Goal: Communication & Community: Answer question/provide support

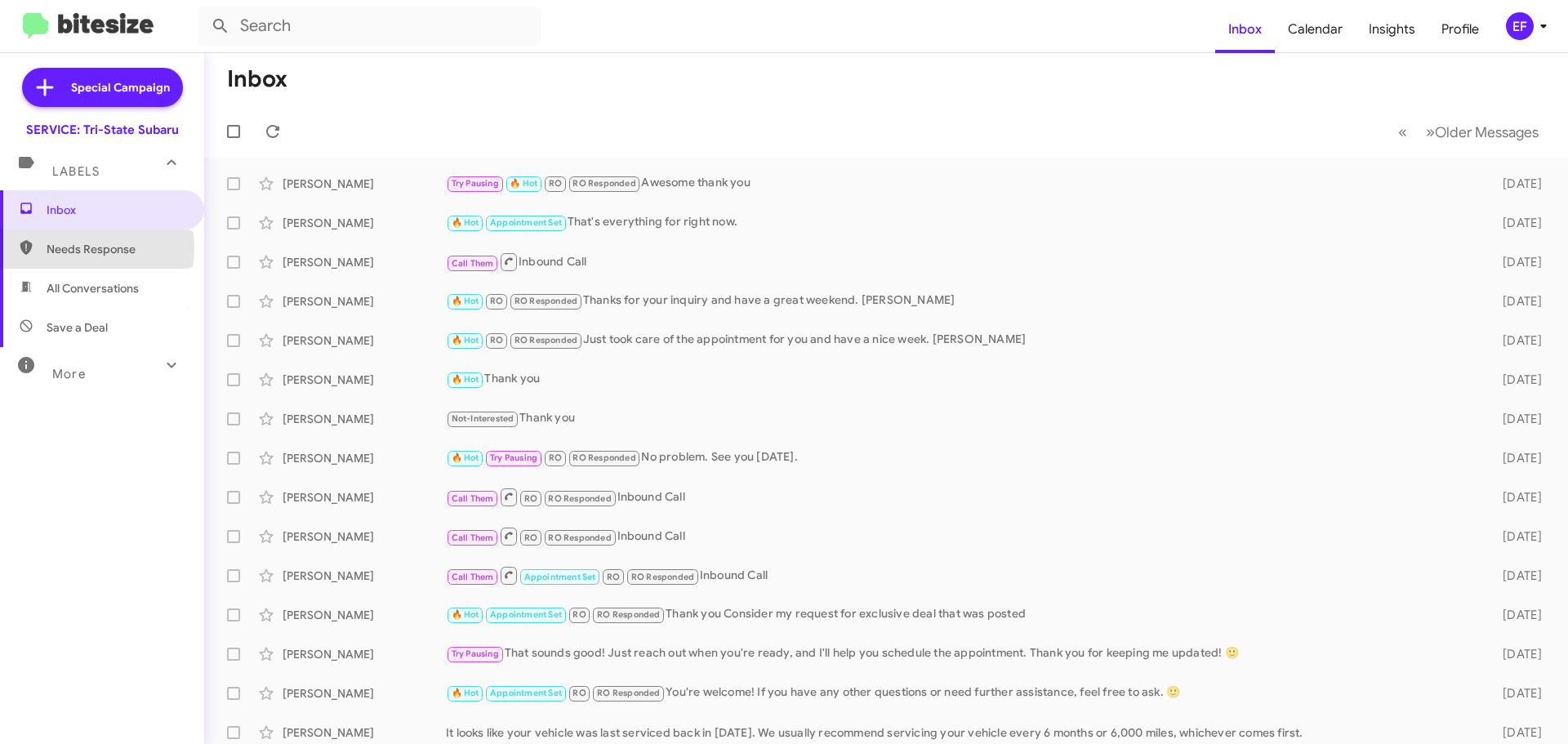
click at [75, 247] on span "Needs Response" at bounding box center [116, 249] width 139 height 16
type input "in:needs-response"
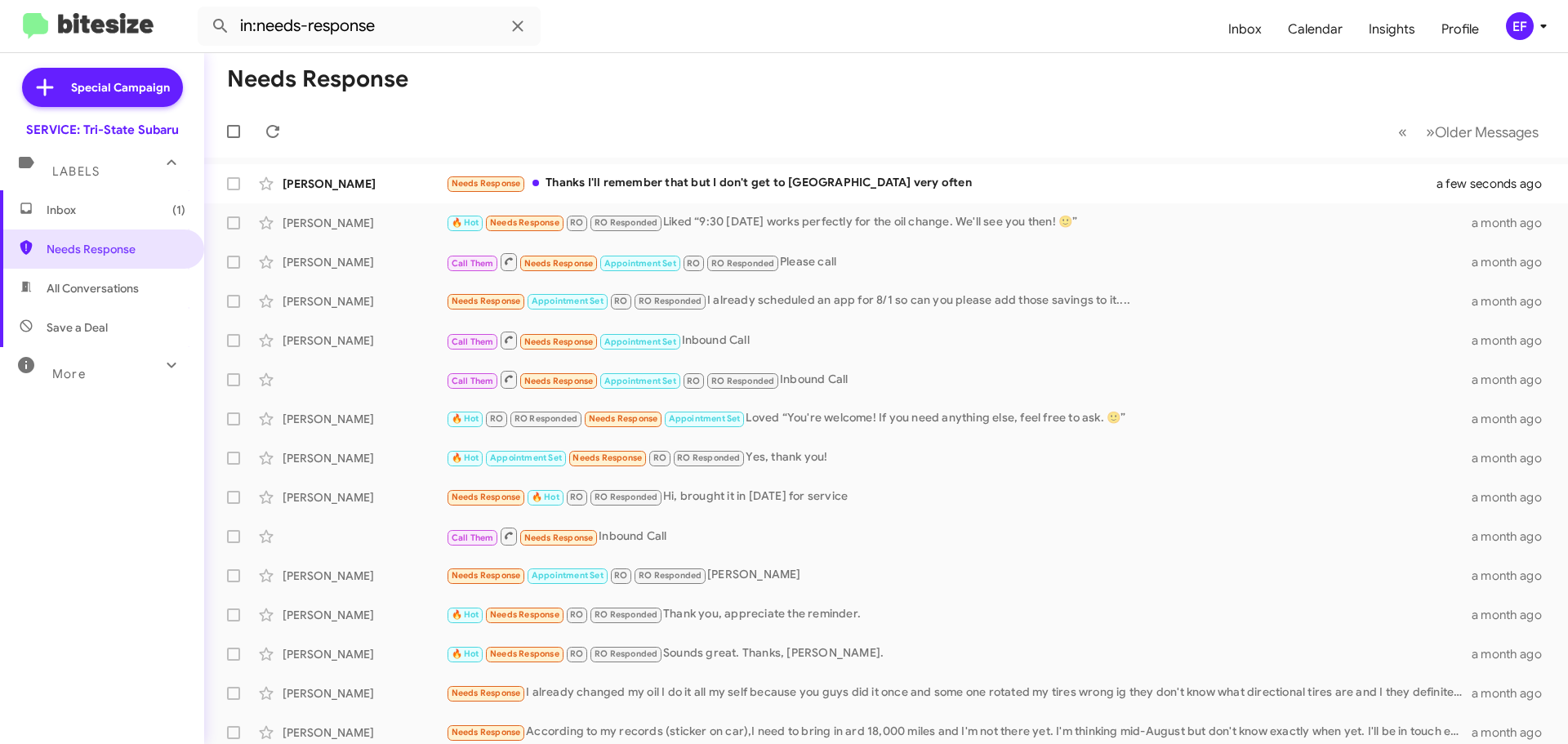
click at [51, 205] on span "Inbox (1)" at bounding box center [116, 210] width 139 height 16
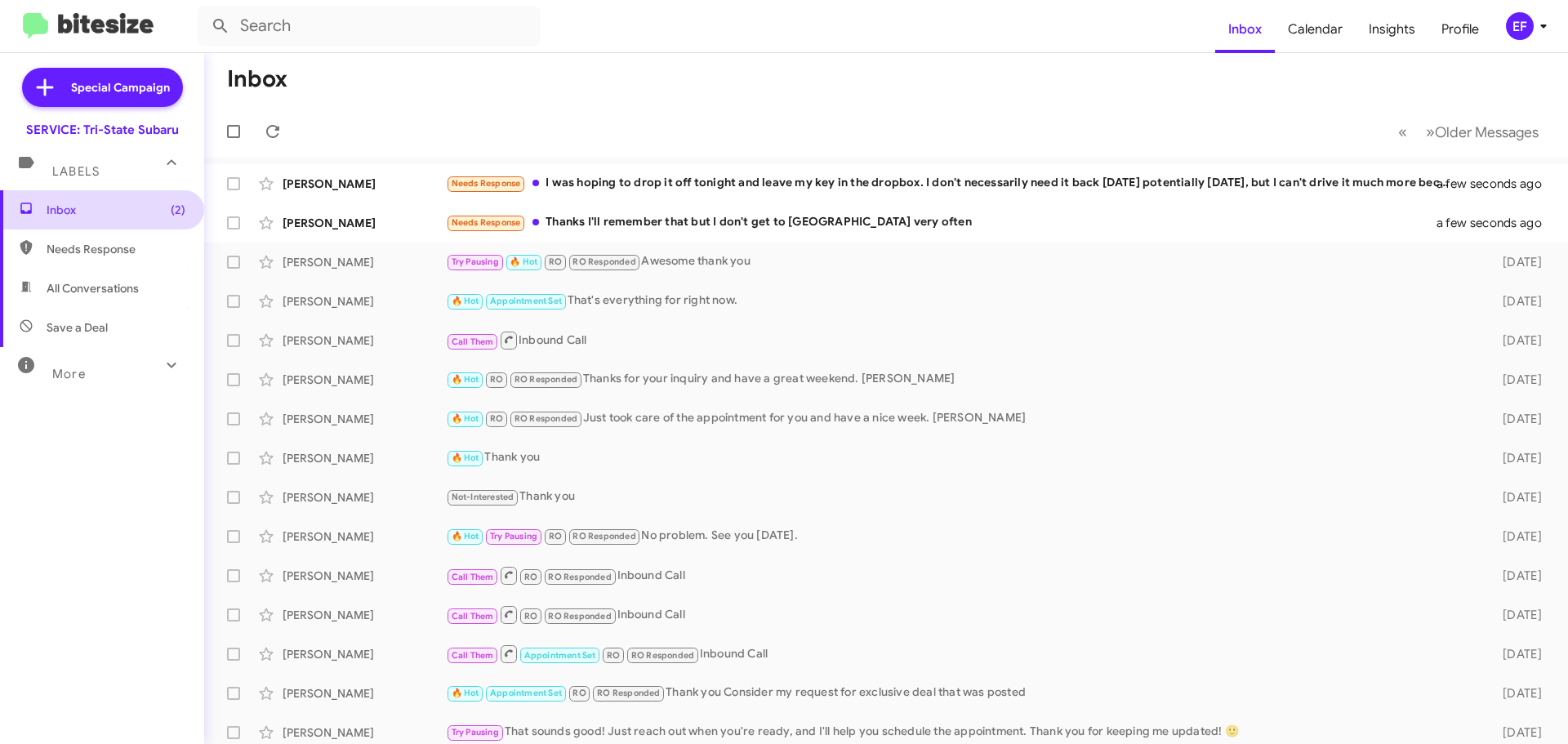
click at [48, 205] on span "Inbox (2)" at bounding box center [116, 210] width 139 height 16
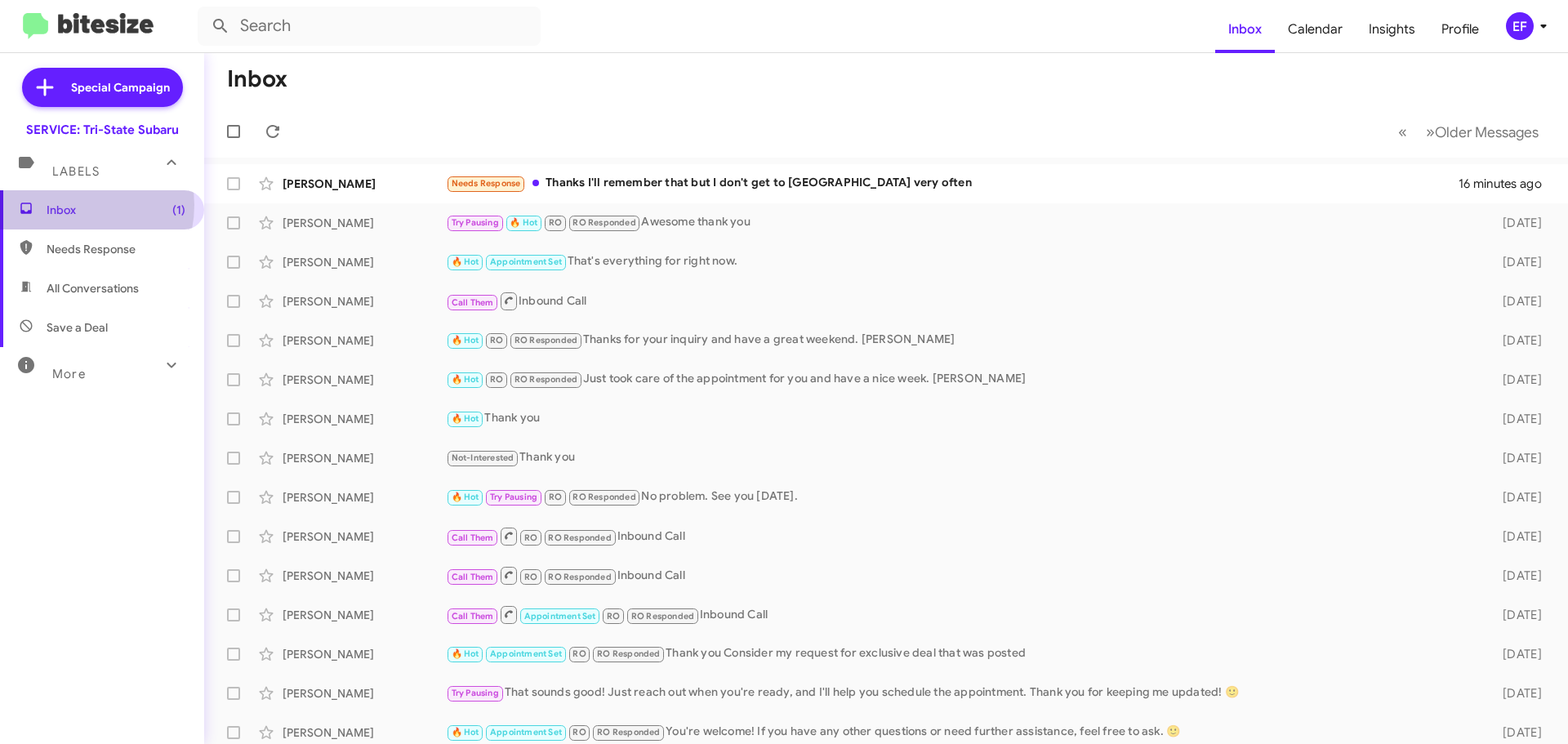
click at [71, 205] on span "Inbox (1)" at bounding box center [116, 210] width 139 height 16
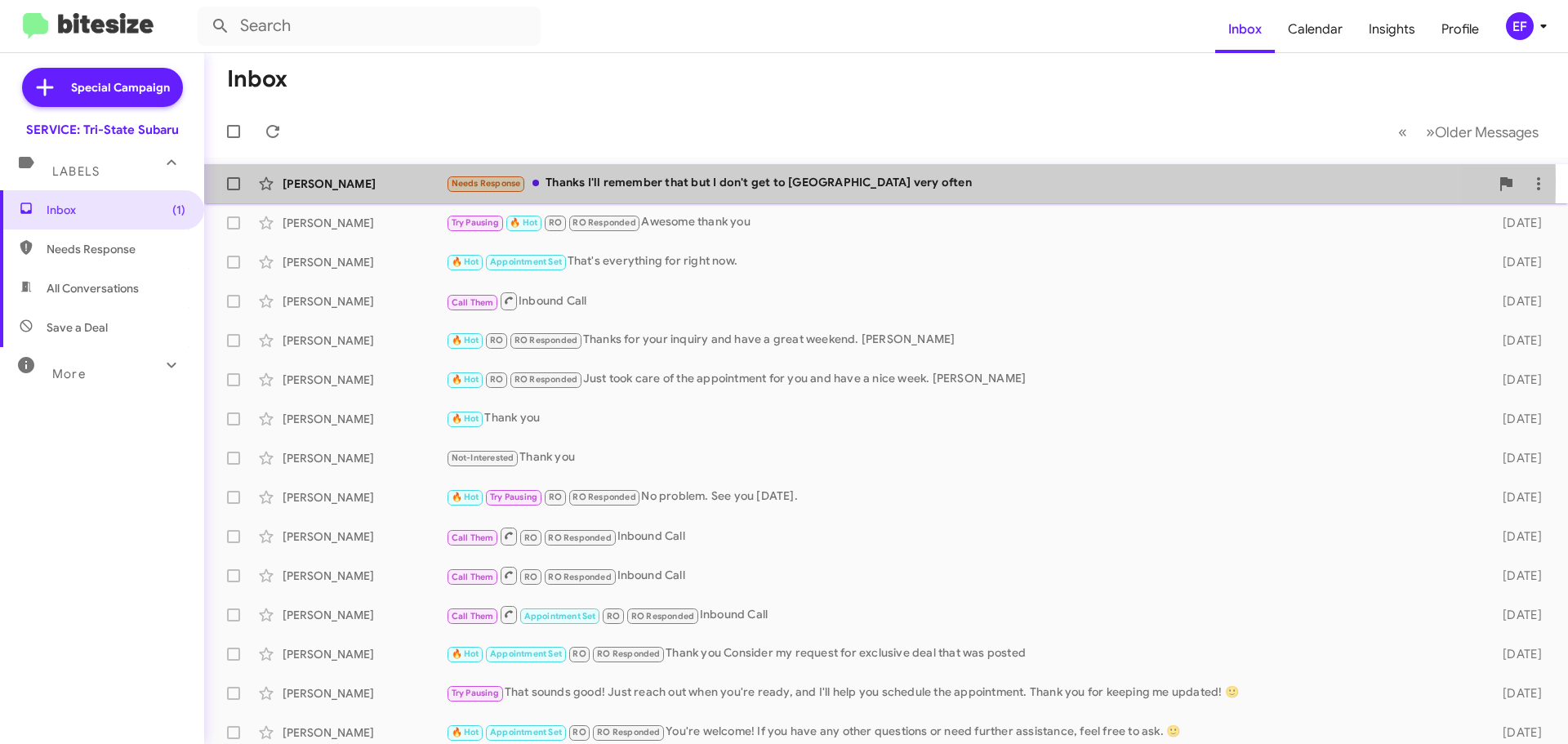
click at [575, 182] on div "Needs Response Thanks I'll remember that but I don't get to [GEOGRAPHIC_DATA] v…" at bounding box center [968, 184] width 1044 height 19
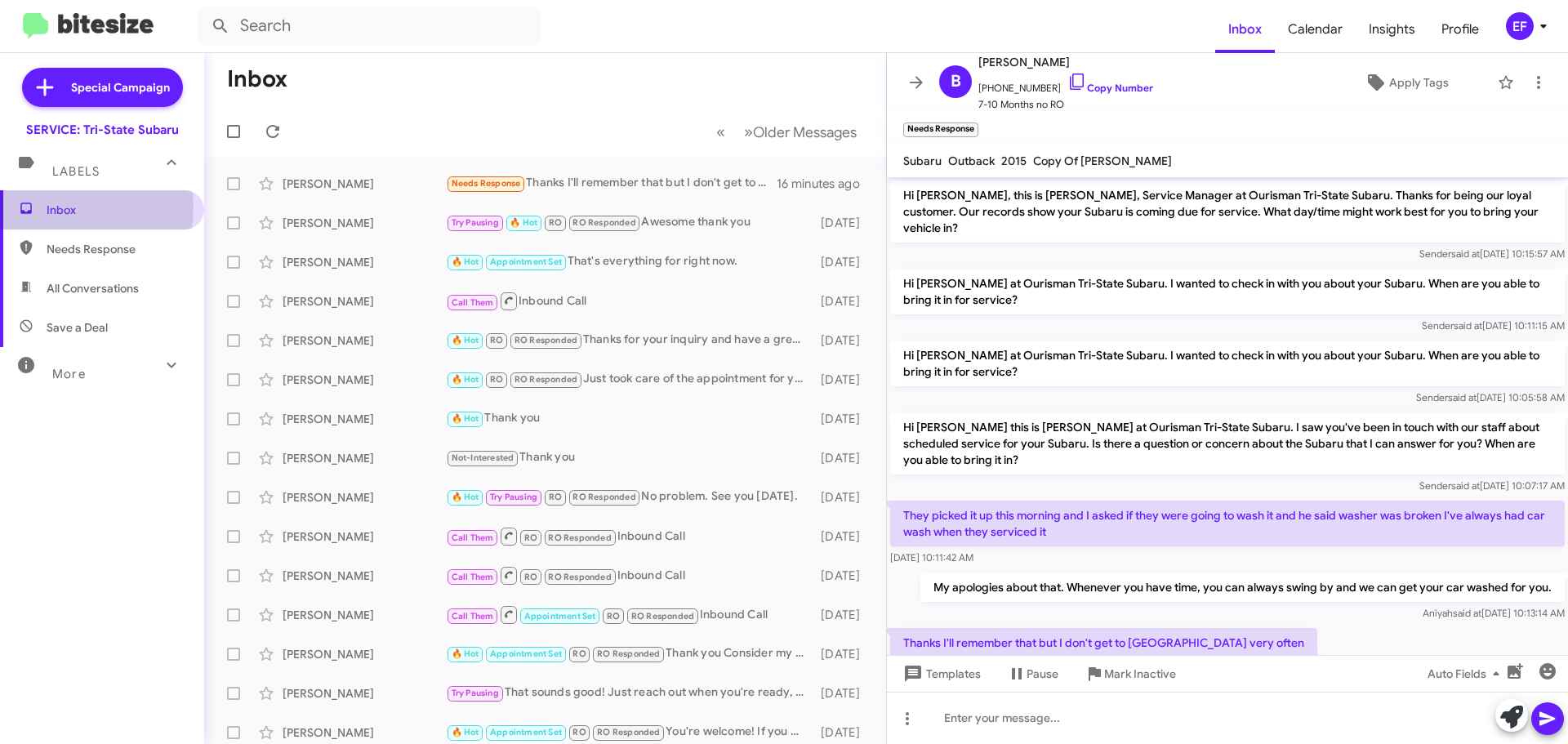
click at [52, 207] on span "Inbox" at bounding box center [116, 210] width 139 height 16
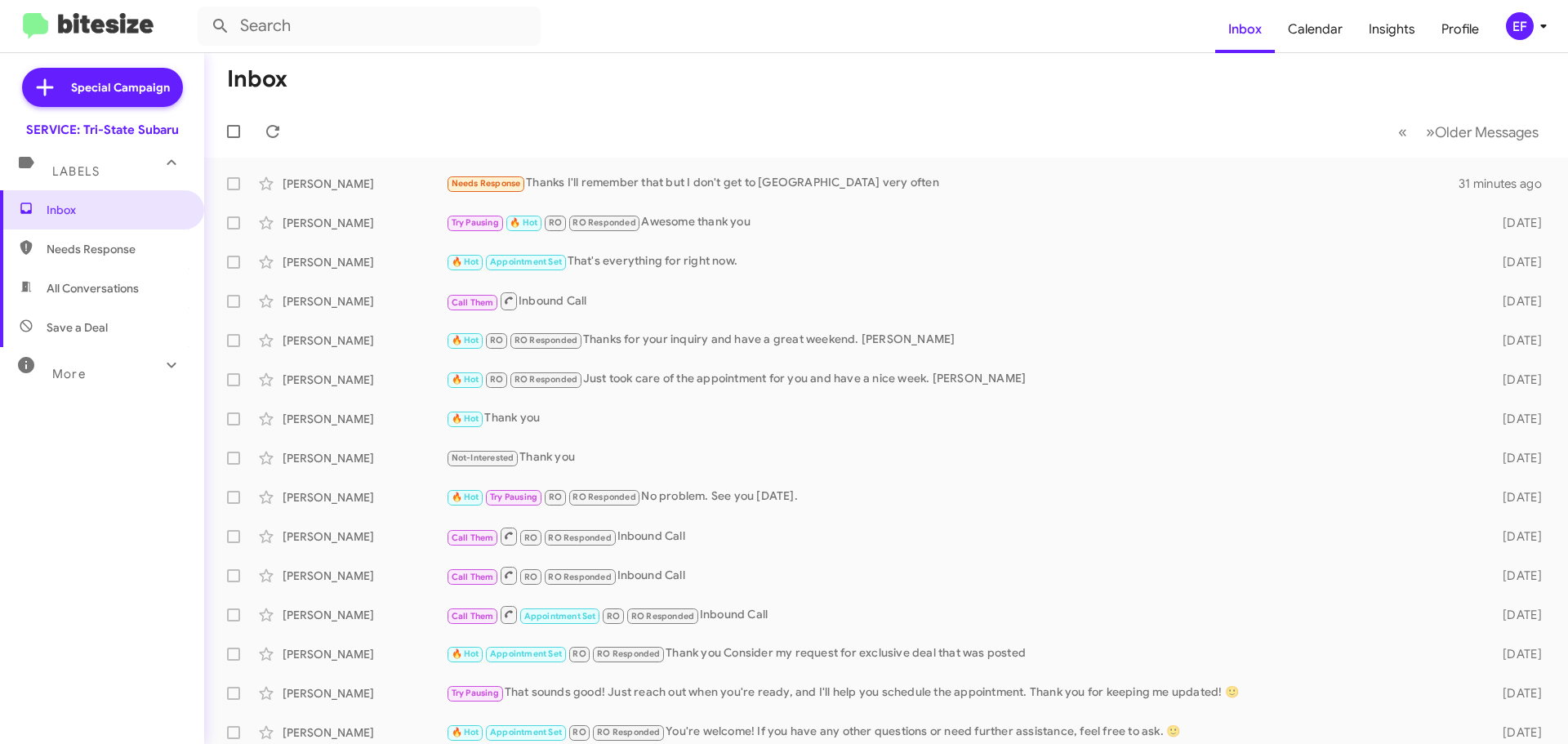
click at [92, 249] on span "Needs Response" at bounding box center [116, 249] width 139 height 16
type input "in:needs-response"
